Goal: Task Accomplishment & Management: Manage account settings

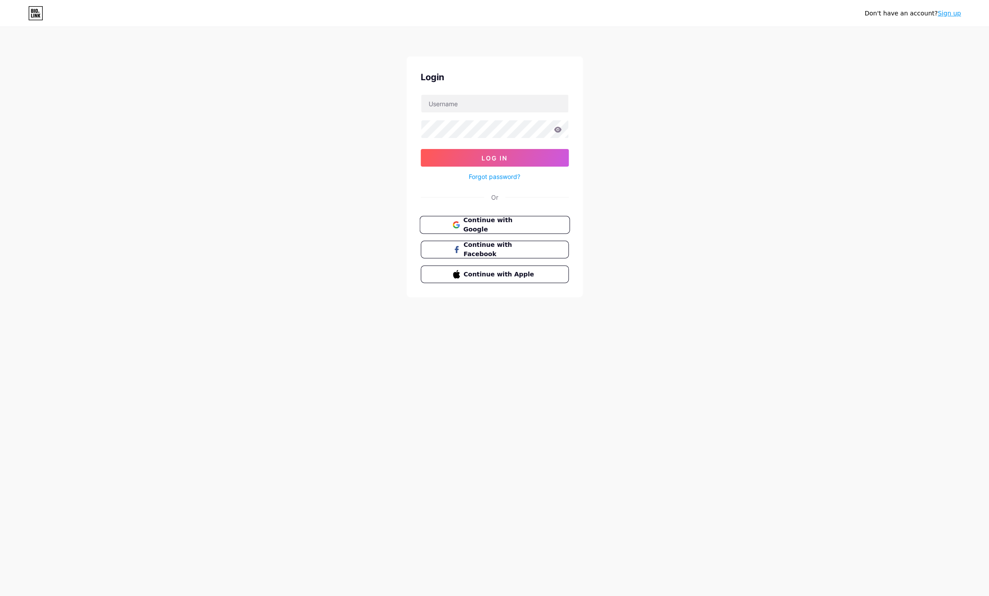
click at [517, 224] on span "Continue with Google" at bounding box center [500, 225] width 74 height 19
click at [644, 127] on div "Don't have an account? Sign up Login Log In Forgot password? Or Continue with G…" at bounding box center [494, 162] width 989 height 325
click at [546, 110] on input "text" at bounding box center [494, 104] width 147 height 18
click at [658, 131] on div "Don't have an account? Sign up Login Log In Forgot password? Or Continue with G…" at bounding box center [494, 162] width 989 height 325
